Goal: Task Accomplishment & Management: Complete application form

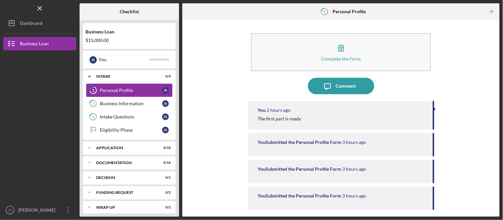
click at [129, 93] on div "Personal Profile" at bounding box center [131, 90] width 62 height 5
click at [129, 110] on link "2 Business Information J S" at bounding box center [129, 103] width 86 height 13
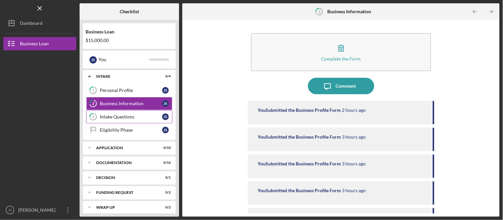
click at [129, 122] on link "3 Intake Questions J S" at bounding box center [129, 116] width 86 height 13
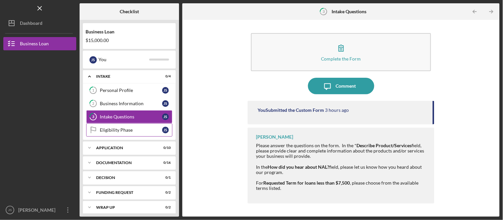
click at [127, 133] on div "Eligibility Phase" at bounding box center [131, 130] width 62 height 5
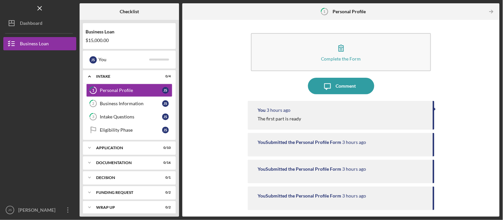
click at [220, 120] on div "Complete the Form Form Icon/Message Comment You 3 hours ago The first part is r…" at bounding box center [341, 118] width 310 height 191
